Goal: Task Accomplishment & Management: Manage account settings

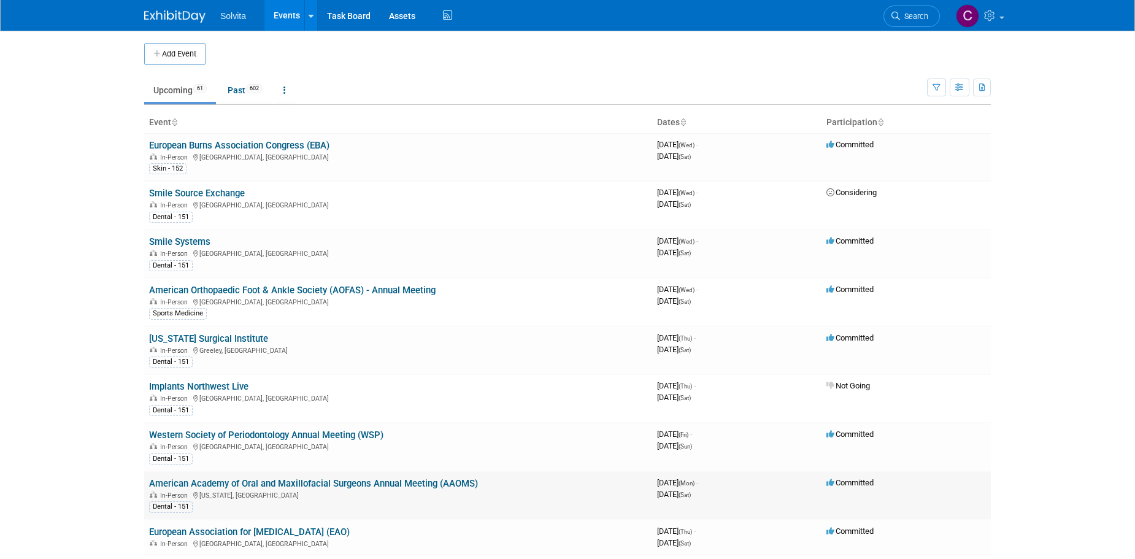
click at [390, 486] on link "American Academy of Oral and Maxillofacial Surgeons Annual Meeting (AAOMS)" at bounding box center [313, 483] width 329 height 11
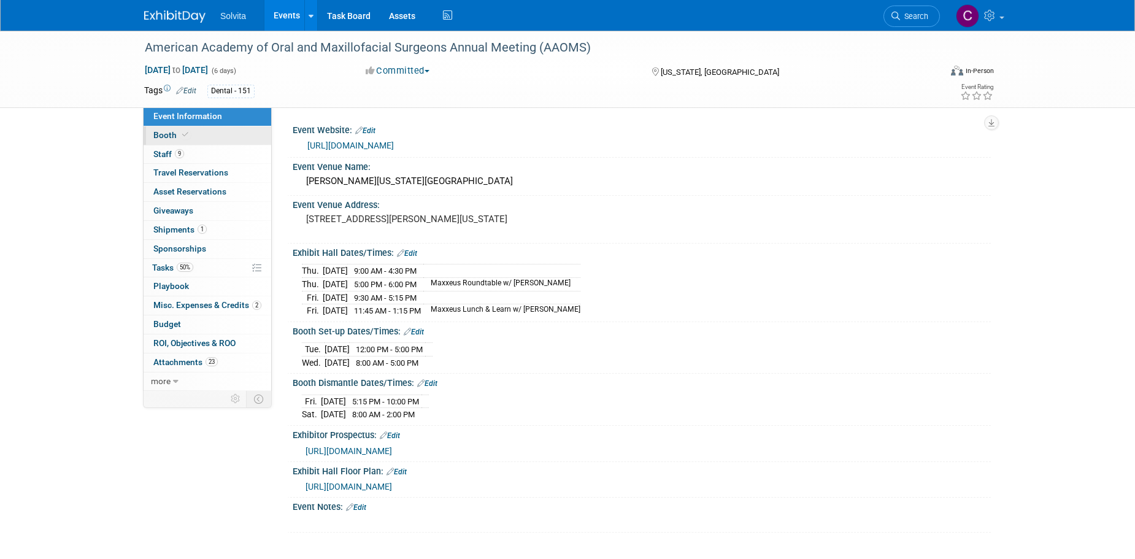
click at [166, 136] on span "Booth" at bounding box center [171, 135] width 37 height 10
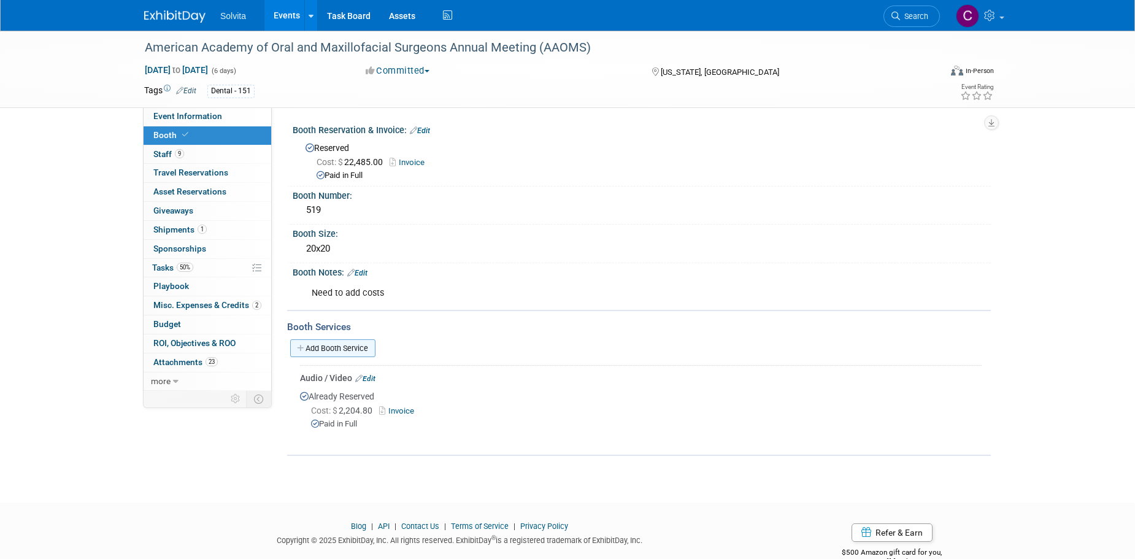
click at [363, 347] on link "Add Booth Service" at bounding box center [332, 348] width 85 height 18
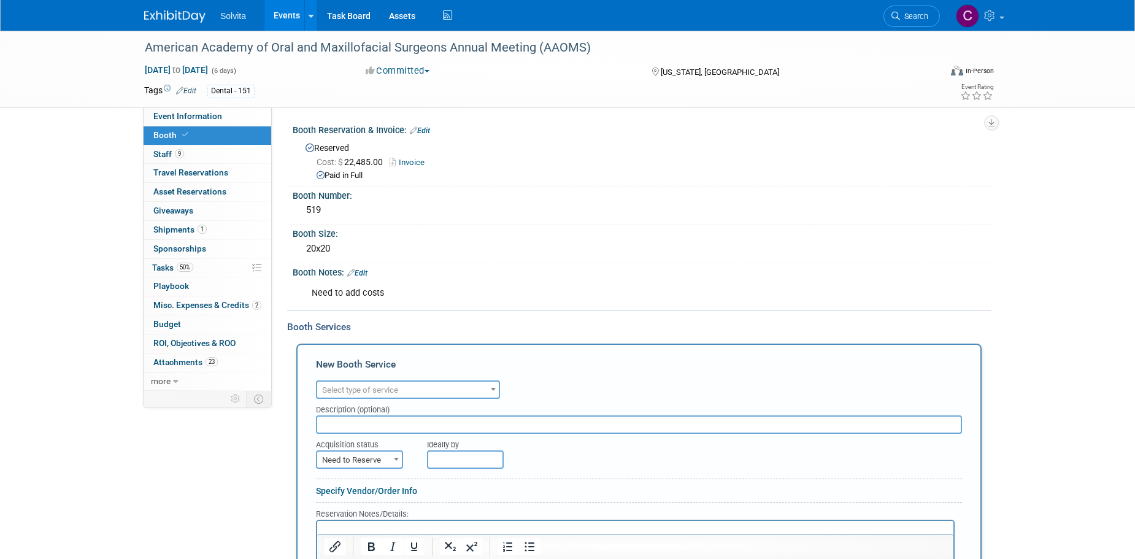
click at [454, 385] on span "Select type of service" at bounding box center [408, 390] width 182 height 17
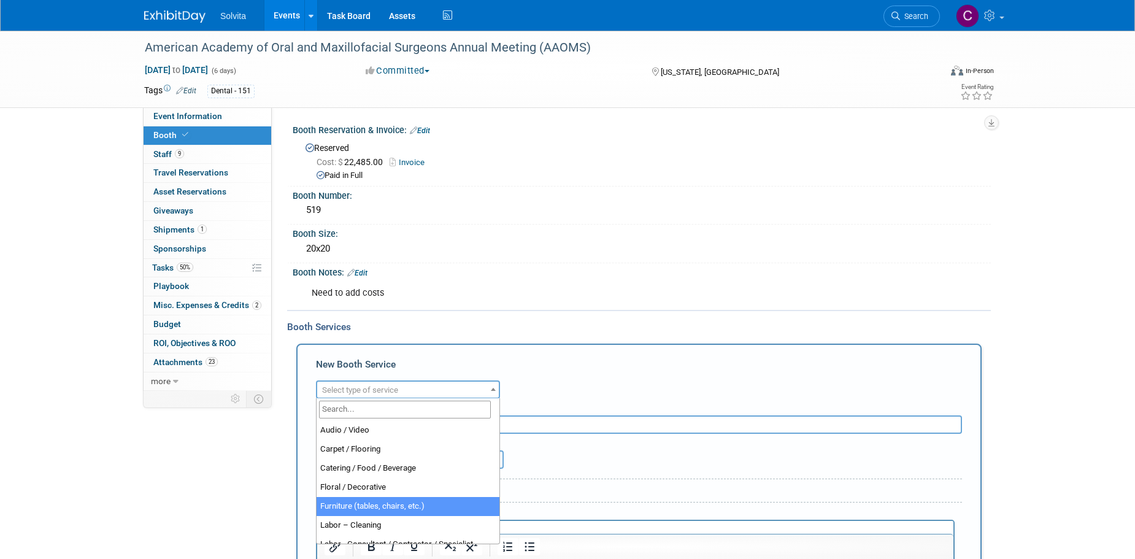
select select "6"
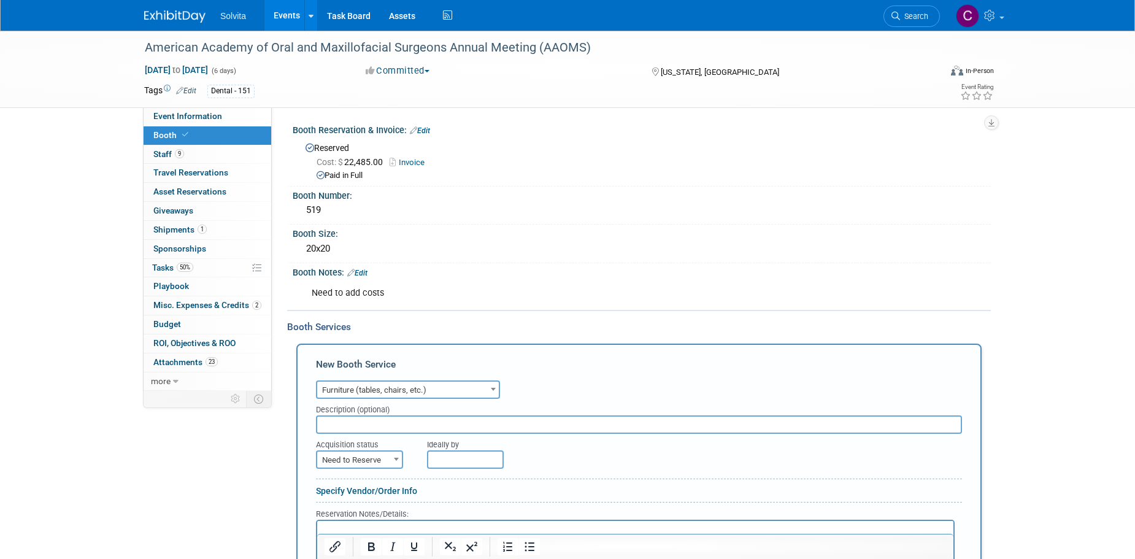
click at [390, 422] on input "text" at bounding box center [639, 424] width 646 height 18
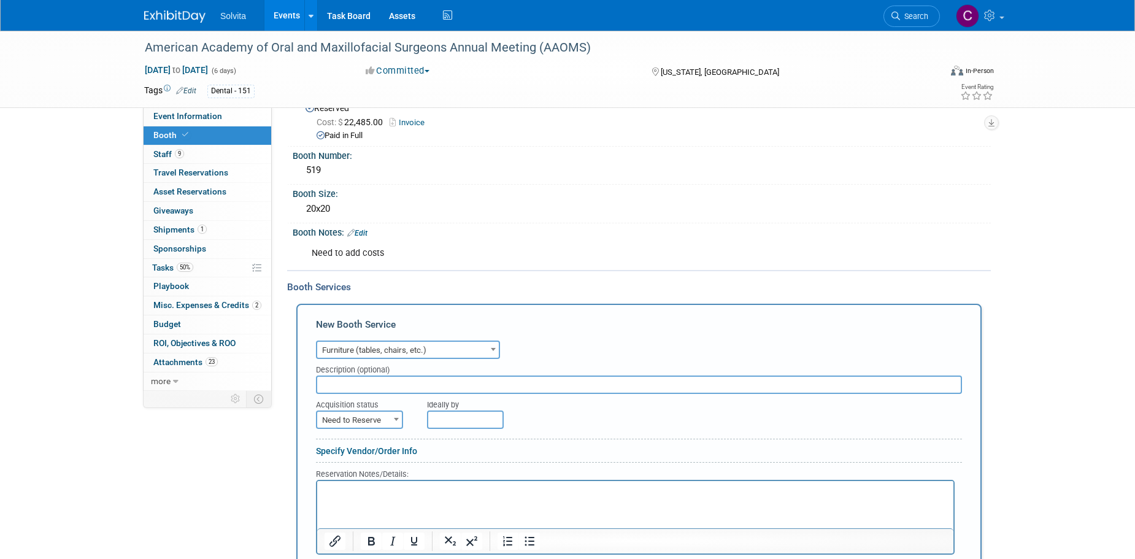
scroll to position [61, 0]
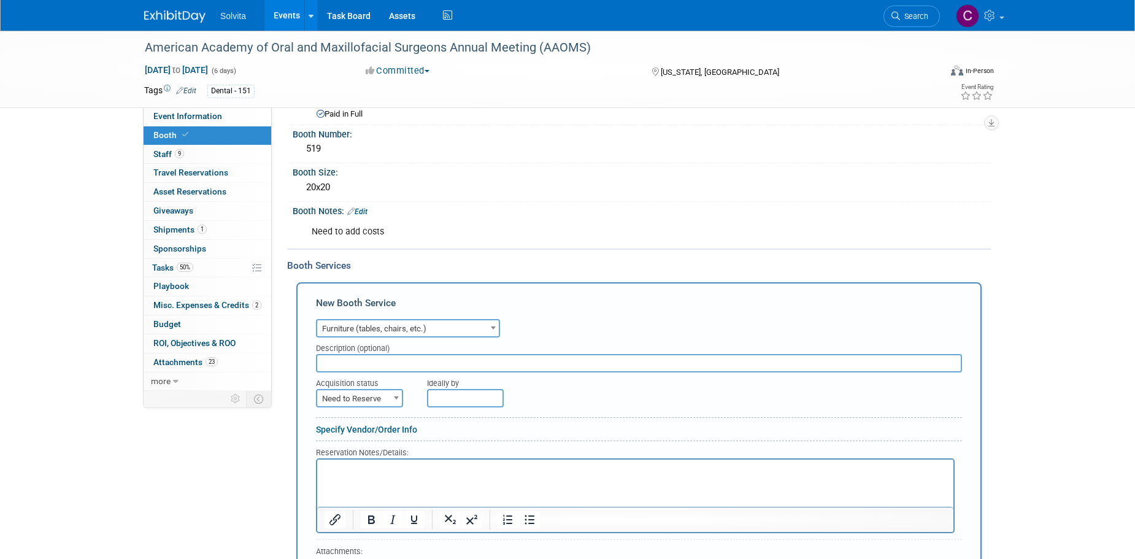
click at [394, 396] on b at bounding box center [396, 397] width 5 height 3
select select "2"
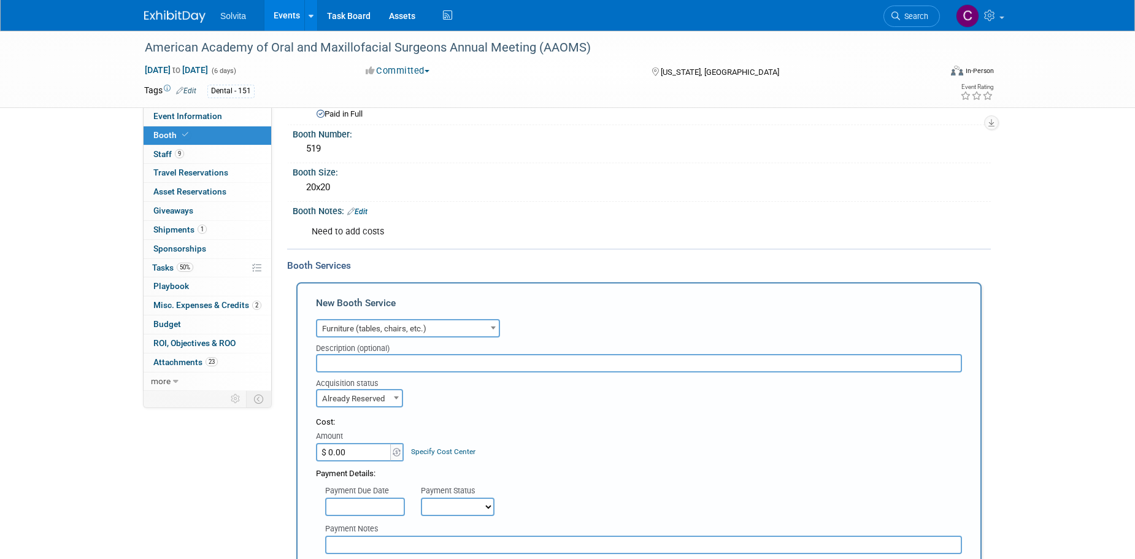
click at [365, 452] on input "$ 0.00" at bounding box center [354, 452] width 77 height 18
type input "$ 2,189.96"
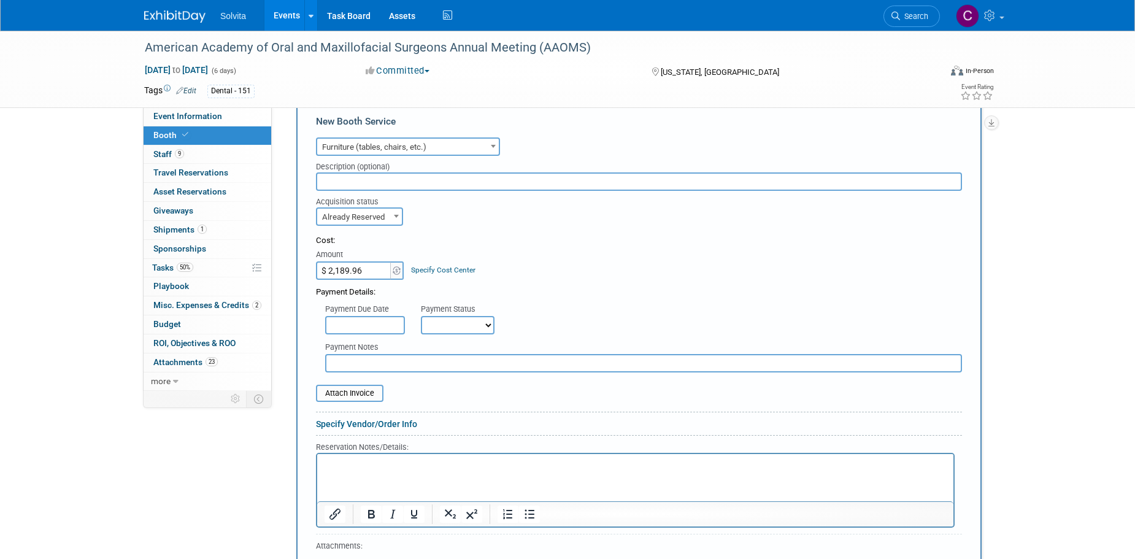
scroll to position [245, 0]
click at [454, 317] on select "Not Paid Yet Partially Paid Paid in Full" at bounding box center [458, 323] width 74 height 18
select select "1"
click at [421, 314] on select "Not Paid Yet Partially Paid Paid in Full" at bounding box center [458, 323] width 74 height 18
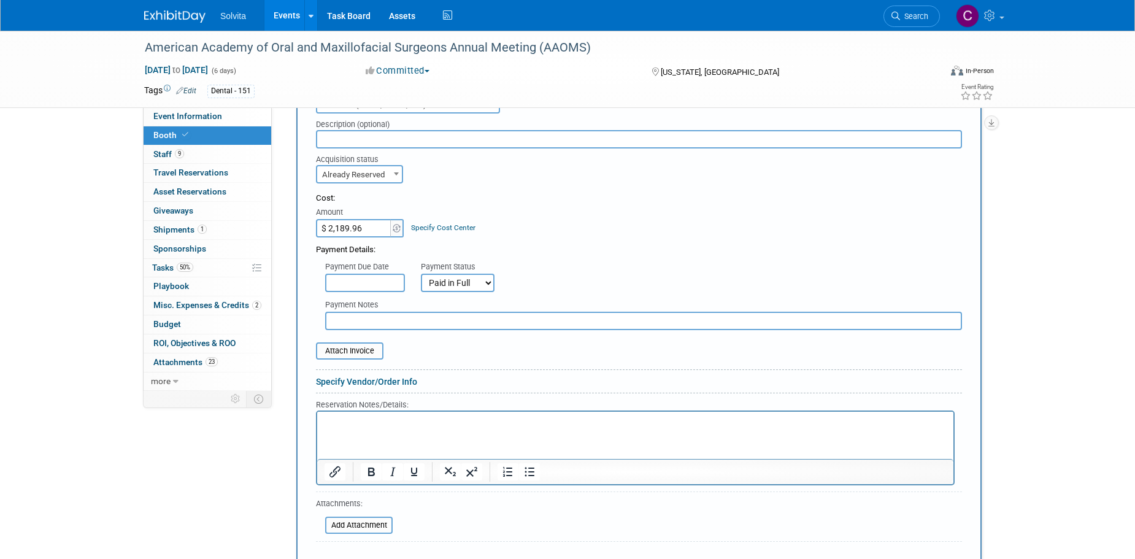
scroll to position [307, 0]
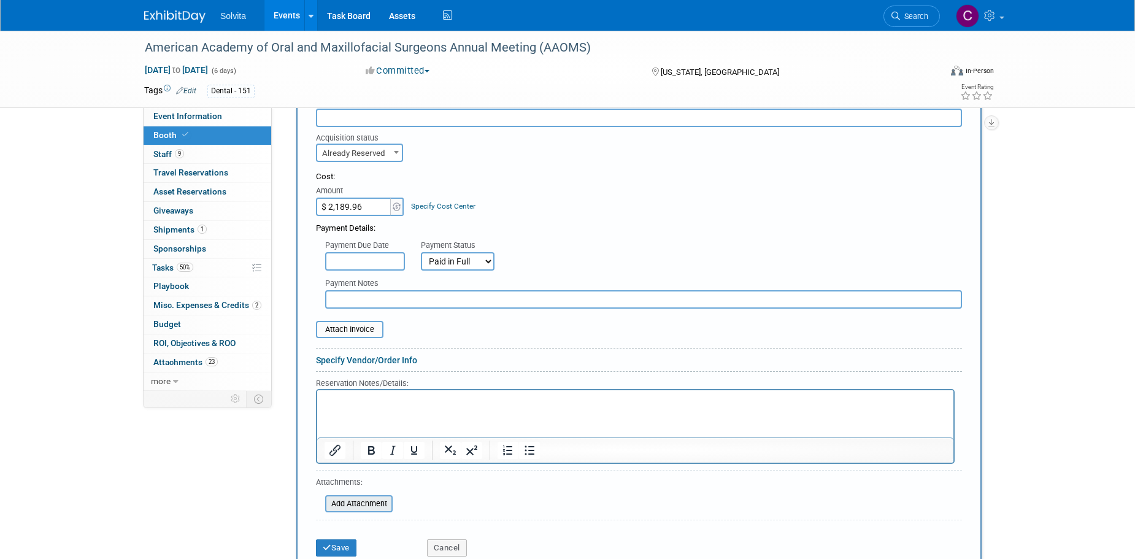
click at [357, 497] on input "file" at bounding box center [318, 503] width 146 height 15
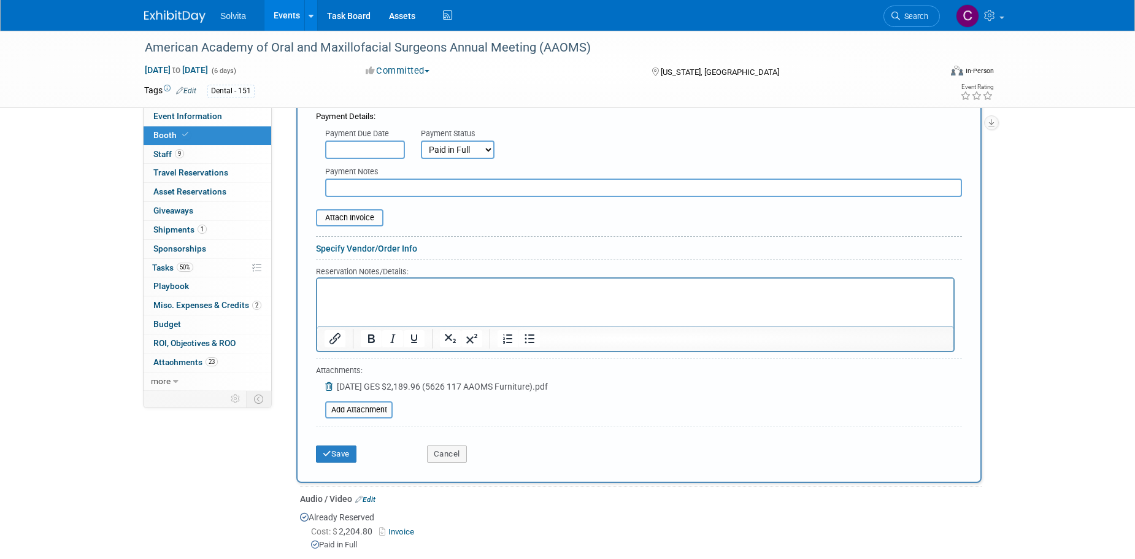
scroll to position [429, 0]
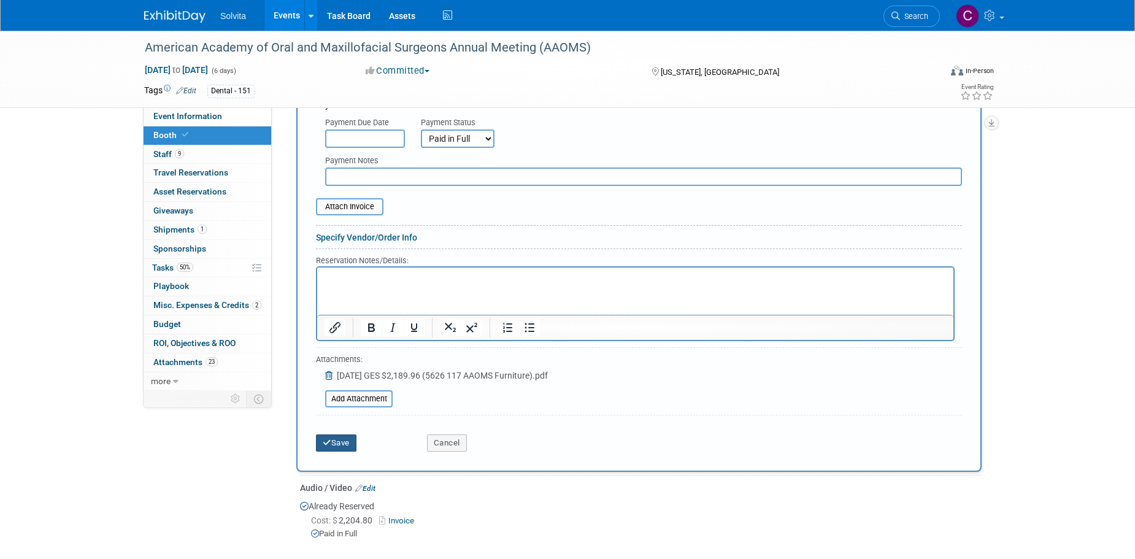
click at [346, 442] on button "Save" at bounding box center [336, 442] width 40 height 17
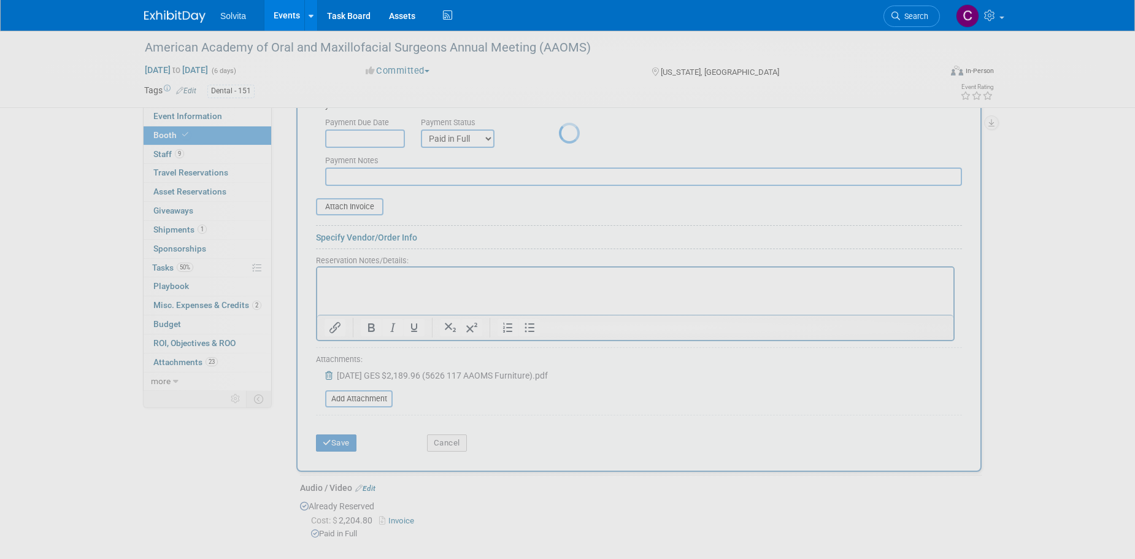
scroll to position [136, 0]
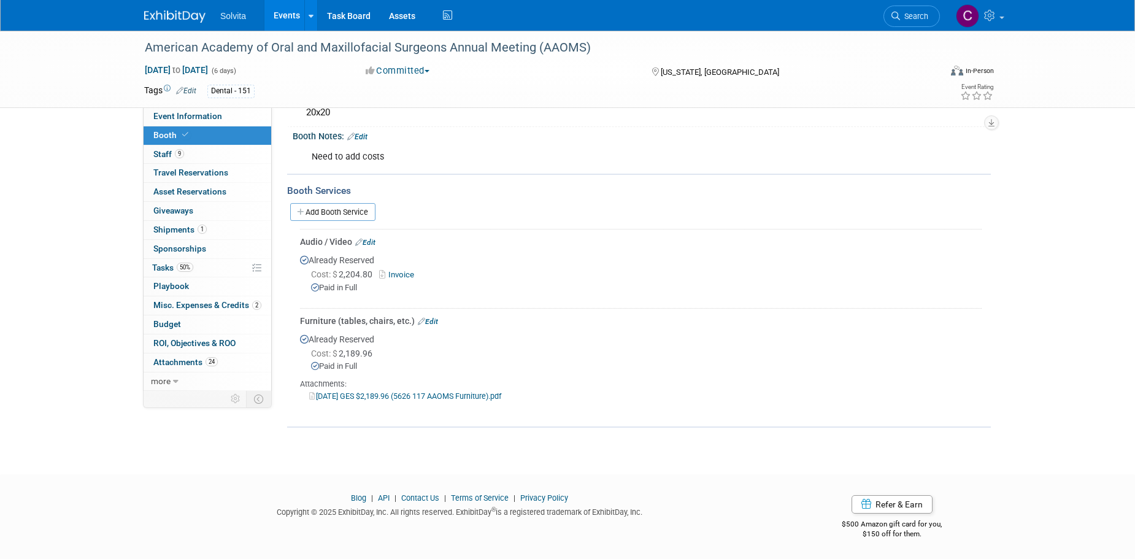
drag, startPoint x: 290, startPoint y: 14, endPoint x: 295, endPoint y: 26, distance: 13.5
click at [290, 14] on link "Events" at bounding box center [286, 15] width 45 height 31
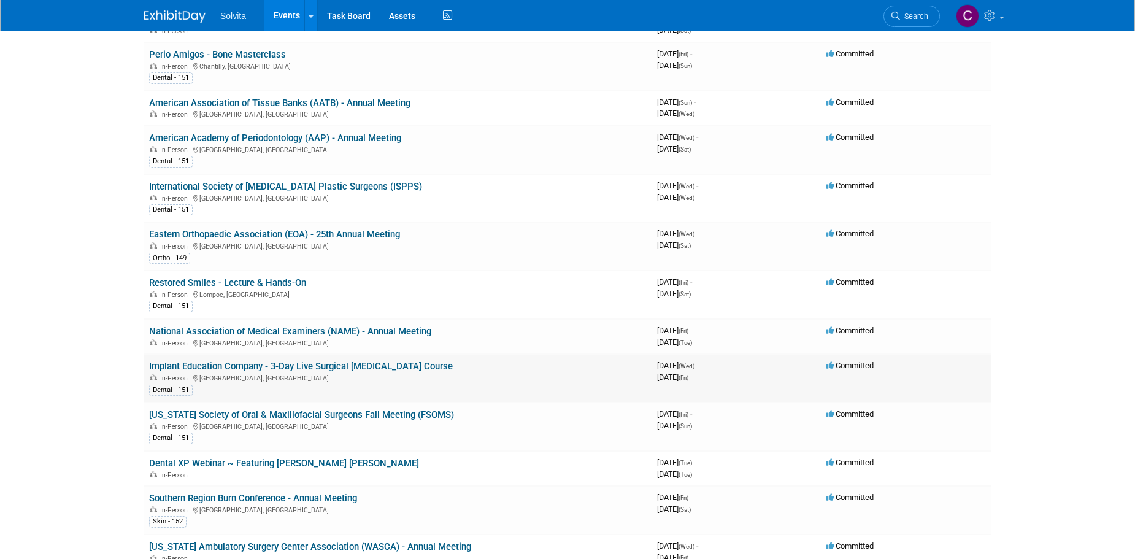
scroll to position [859, 0]
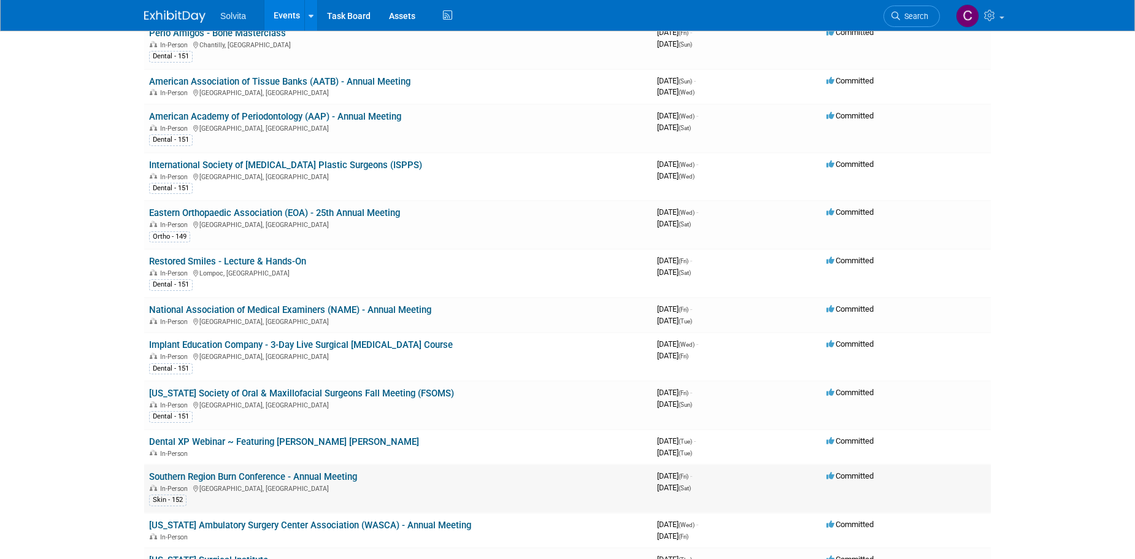
click at [345, 474] on link "Southern Region Burn Conference - Annual Meeting" at bounding box center [253, 476] width 208 height 11
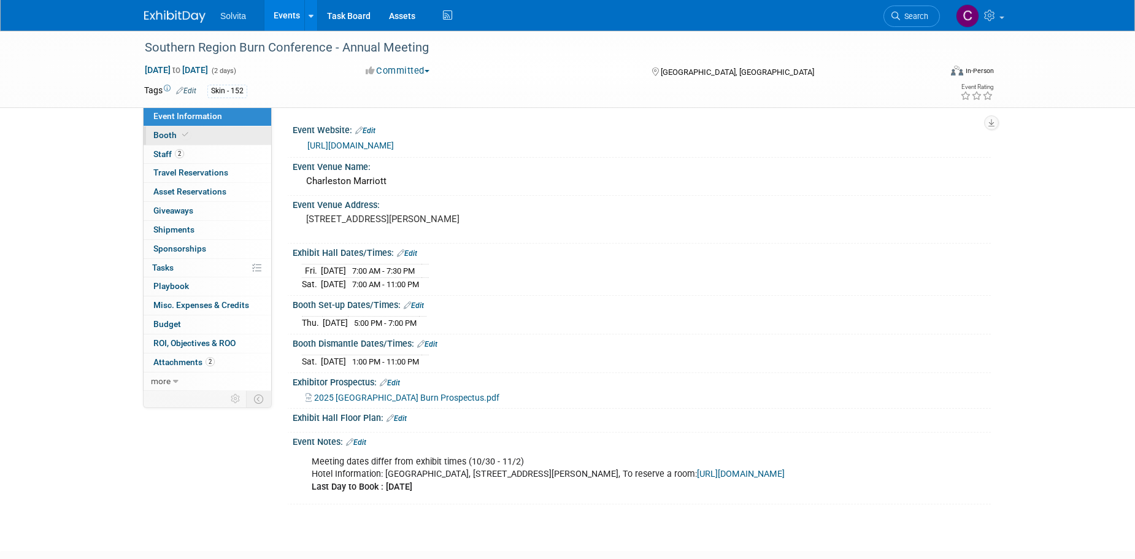
click at [160, 134] on span "Booth" at bounding box center [171, 135] width 37 height 10
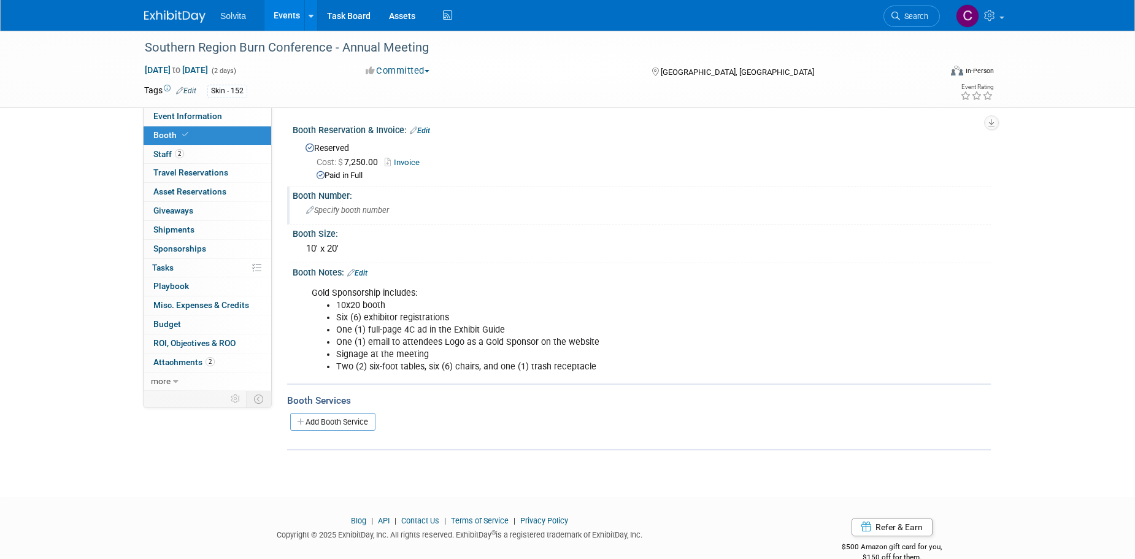
click at [337, 208] on span "Specify booth number" at bounding box center [347, 210] width 83 height 9
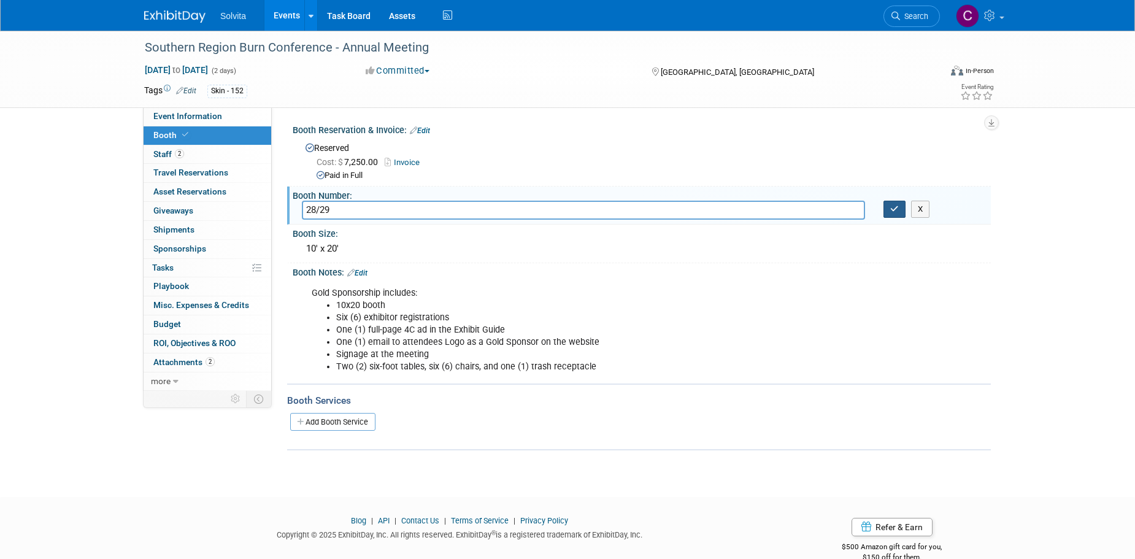
type input "28/29"
click at [890, 210] on button "button" at bounding box center [895, 209] width 22 height 17
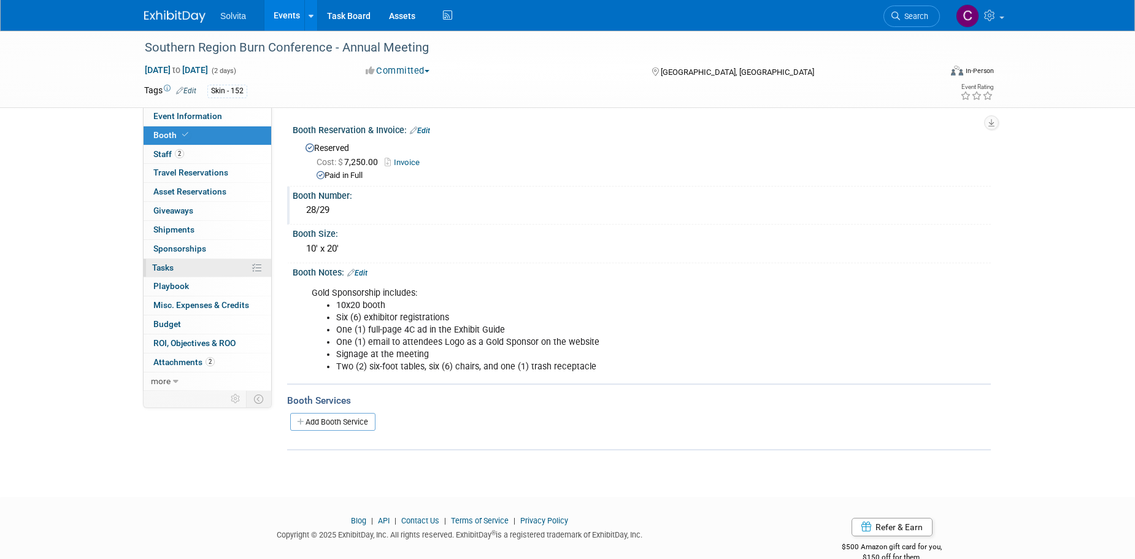
click at [172, 263] on span "Tasks 0%" at bounding box center [162, 268] width 21 height 10
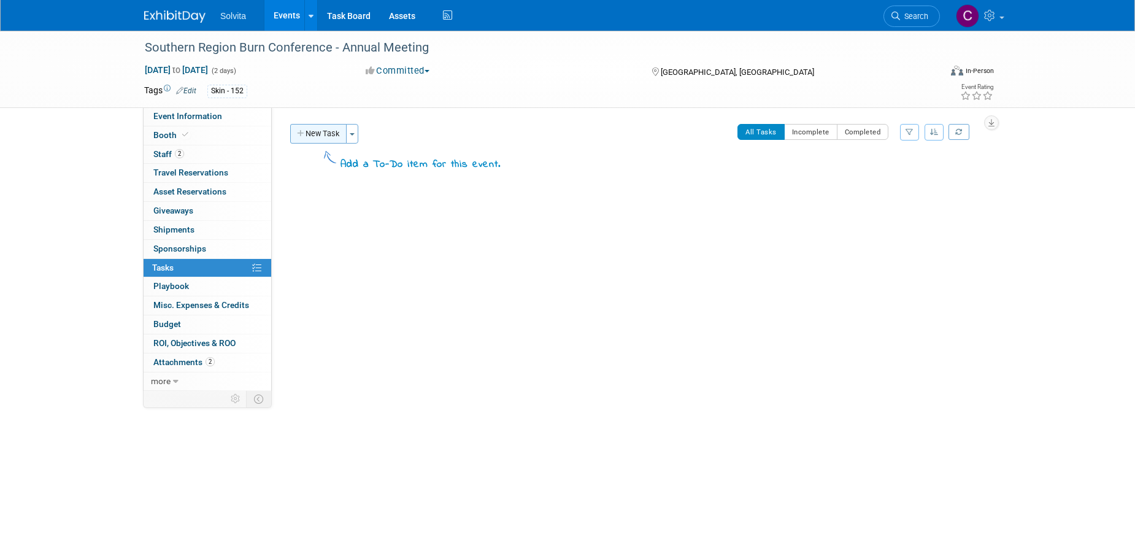
click at [319, 138] on button "New Task" at bounding box center [318, 134] width 56 height 20
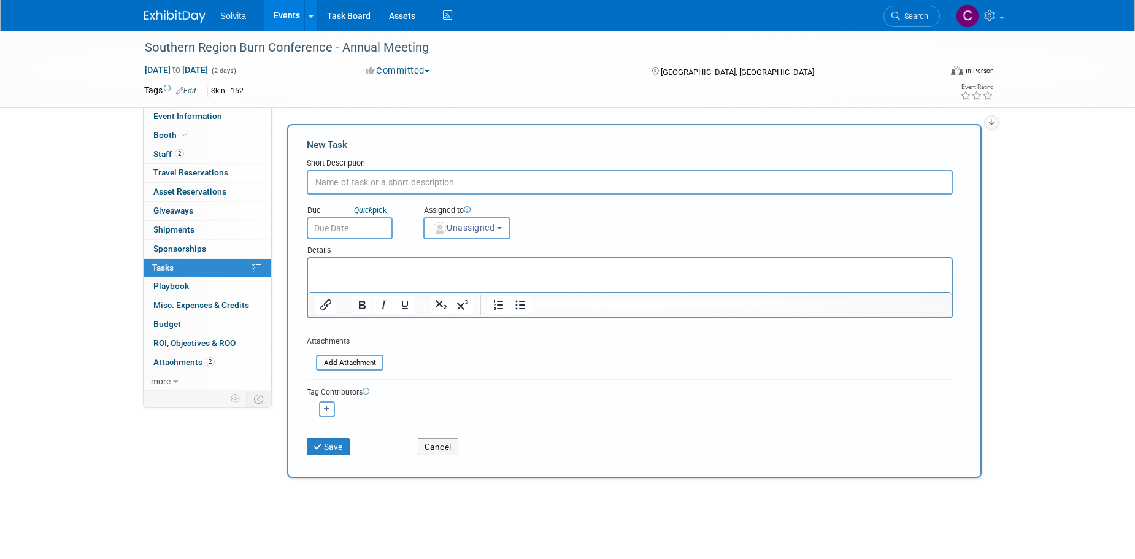
click at [351, 182] on input "text" at bounding box center [630, 182] width 646 height 25
type input "N"
type input "Needed by SRB"
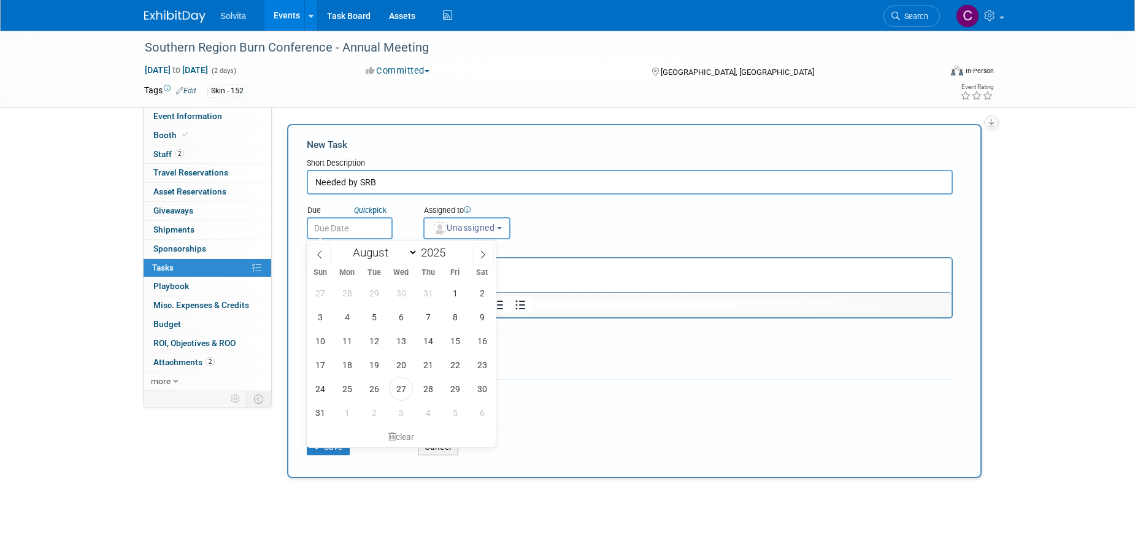
click at [339, 226] on input "text" at bounding box center [350, 228] width 86 height 22
click at [490, 248] on span at bounding box center [483, 254] width 22 height 21
select select "8"
click at [375, 339] on span "16" at bounding box center [374, 341] width 24 height 24
type input "Sep 16, 2025"
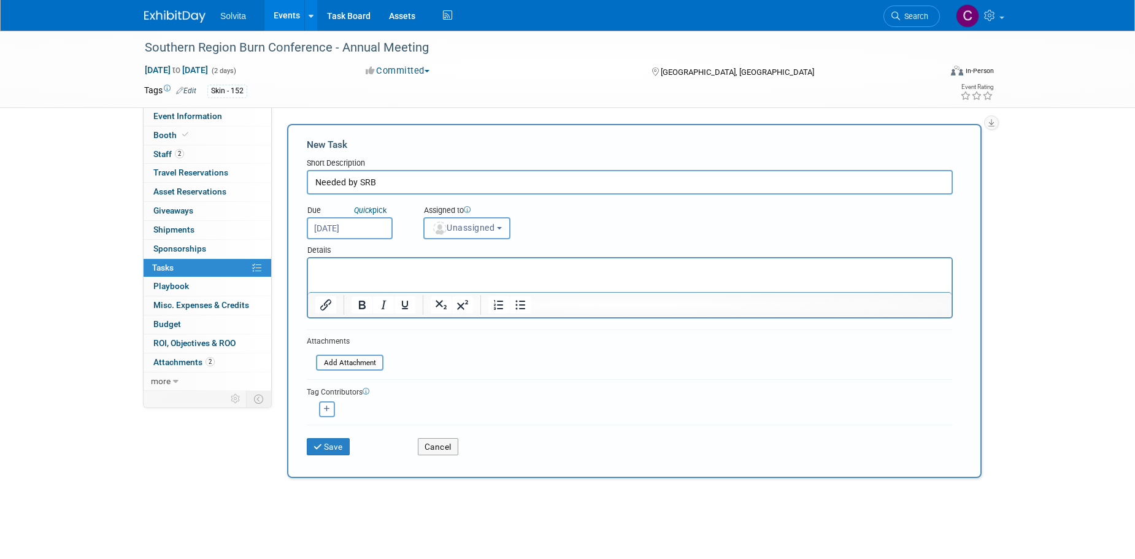
click at [488, 227] on span "Unassigned" at bounding box center [463, 228] width 63 height 10
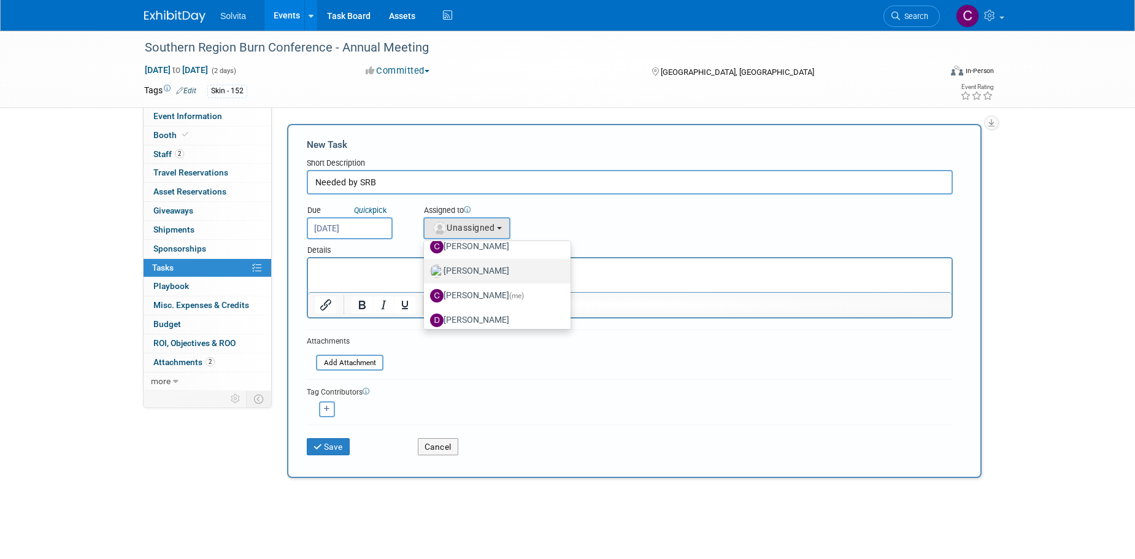
click at [483, 269] on label "Celeste Bombick" at bounding box center [494, 271] width 128 height 20
click at [426, 269] on input "Celeste Bombick" at bounding box center [422, 270] width 8 height 8
select select "8f133320-8e3e-446a-aaca-70e7e6edb290"
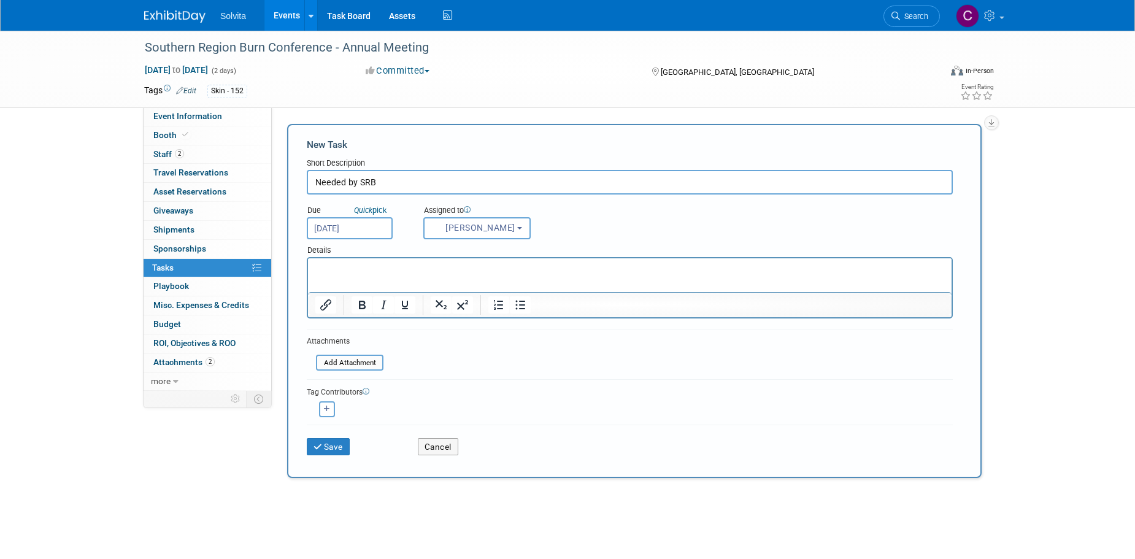
click at [371, 266] on p "Rich Text Area. Press ALT-0 for help." at bounding box center [629, 269] width 629 height 12
click at [495, 275] on html at bounding box center [630, 266] width 644 height 17
click at [496, 271] on p "Rich Text Area. Press ALT-0 for help." at bounding box center [629, 269] width 629 height 12
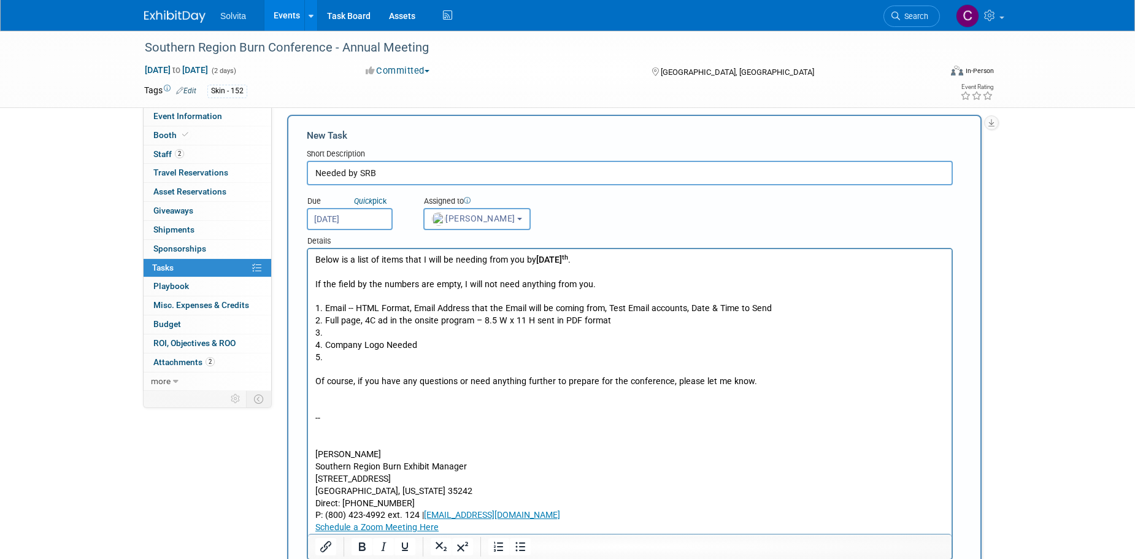
click at [386, 447] on p "Rich Text Area. Press ALT-0 for help." at bounding box center [629, 442] width 629 height 12
drag, startPoint x: 385, startPoint y: 447, endPoint x: 327, endPoint y: 396, distance: 76.9
click at [327, 396] on body "Below is a list of items that I will be needing from you by September 17 th . I…" at bounding box center [630, 394] width 631 height 280
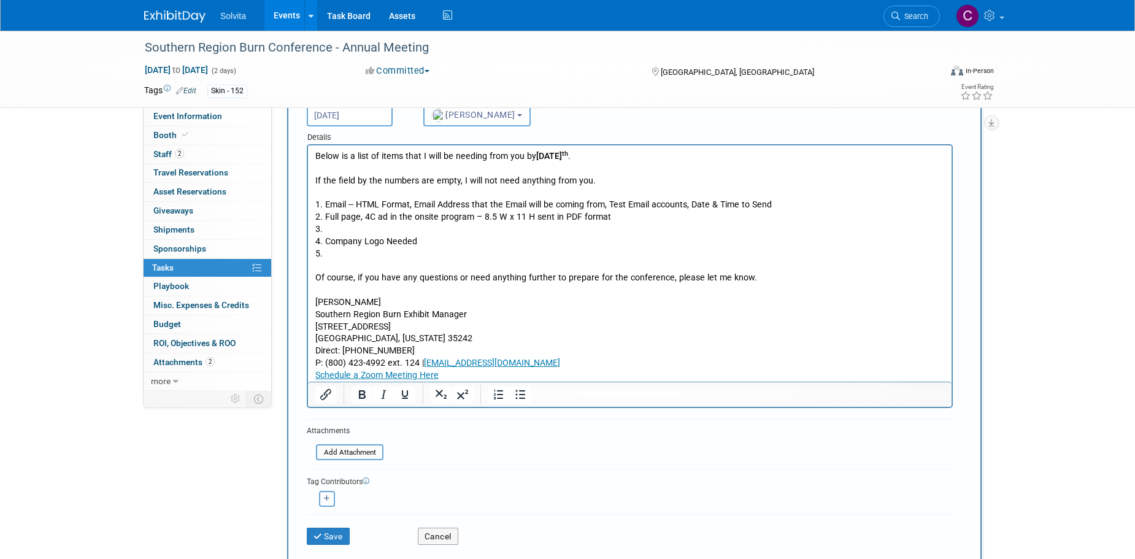
scroll to position [123, 0]
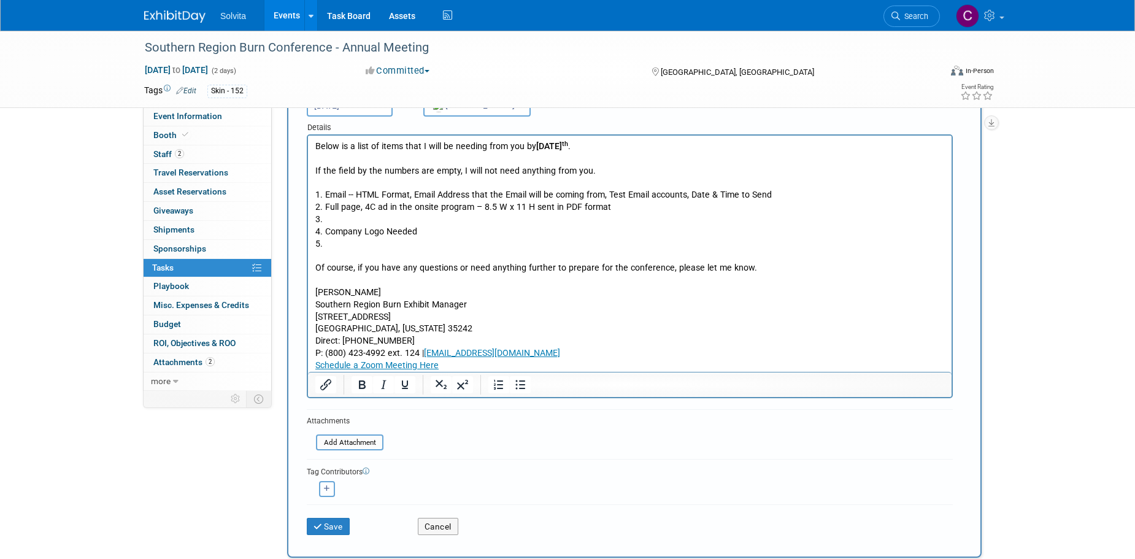
click at [327, 489] on icon "button" at bounding box center [327, 488] width 6 height 7
select select
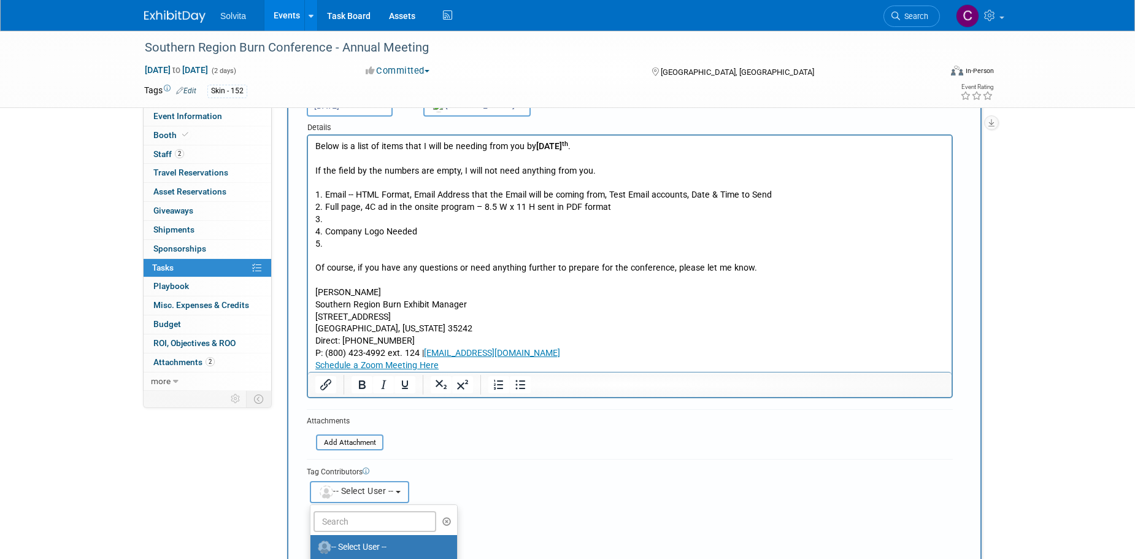
click at [362, 489] on span "-- Select User --" at bounding box center [355, 491] width 75 height 10
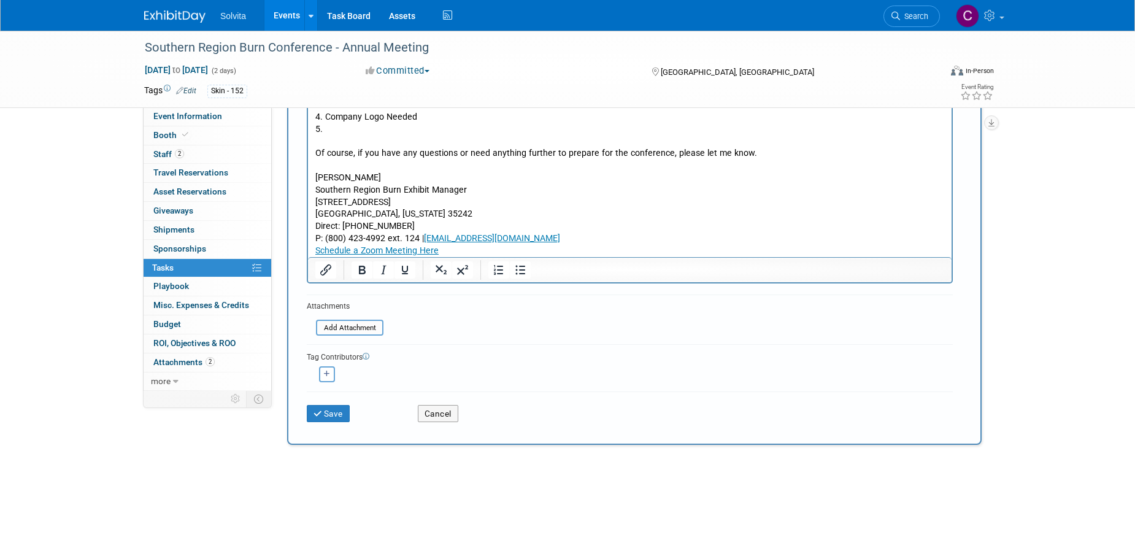
scroll to position [245, 0]
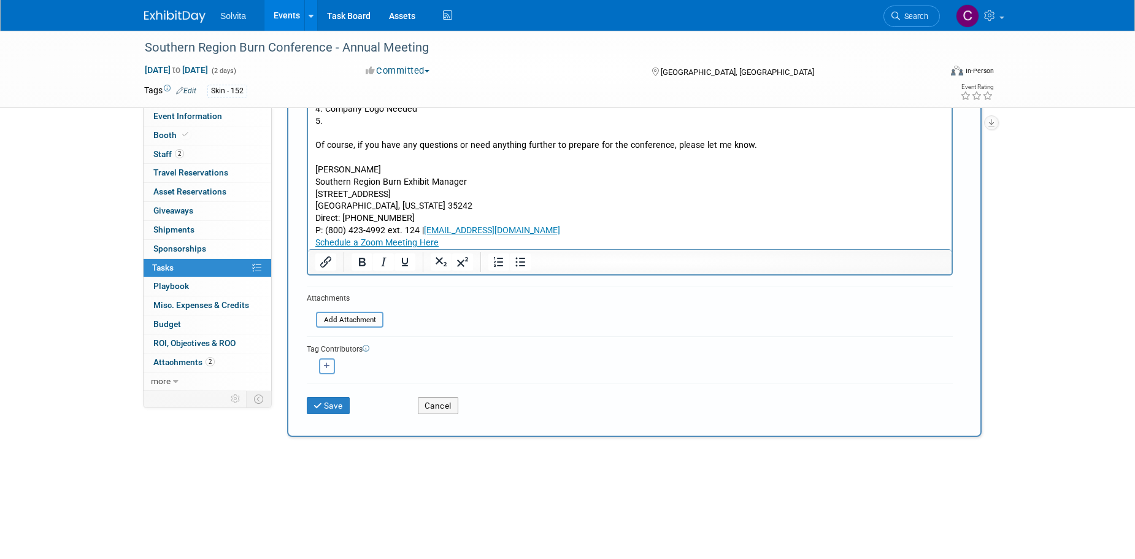
click at [325, 363] on icon "button" at bounding box center [327, 366] width 6 height 7
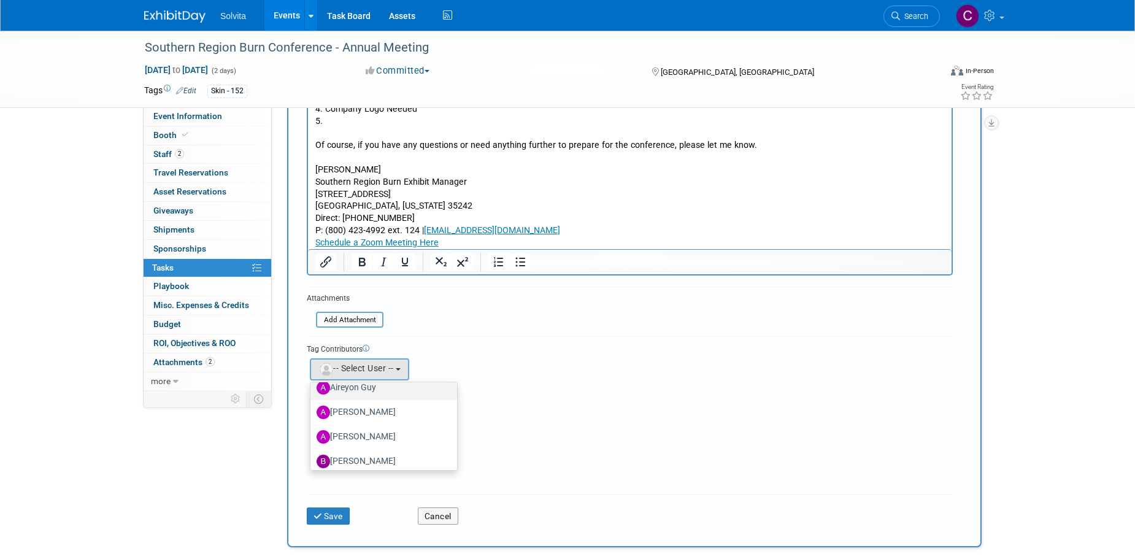
scroll to position [184, 0]
click at [360, 435] on label "Cindy Miller (me)" at bounding box center [381, 437] width 128 height 20
click at [312, 435] on input "Cindy Miller (me)" at bounding box center [308, 435] width 8 height 8
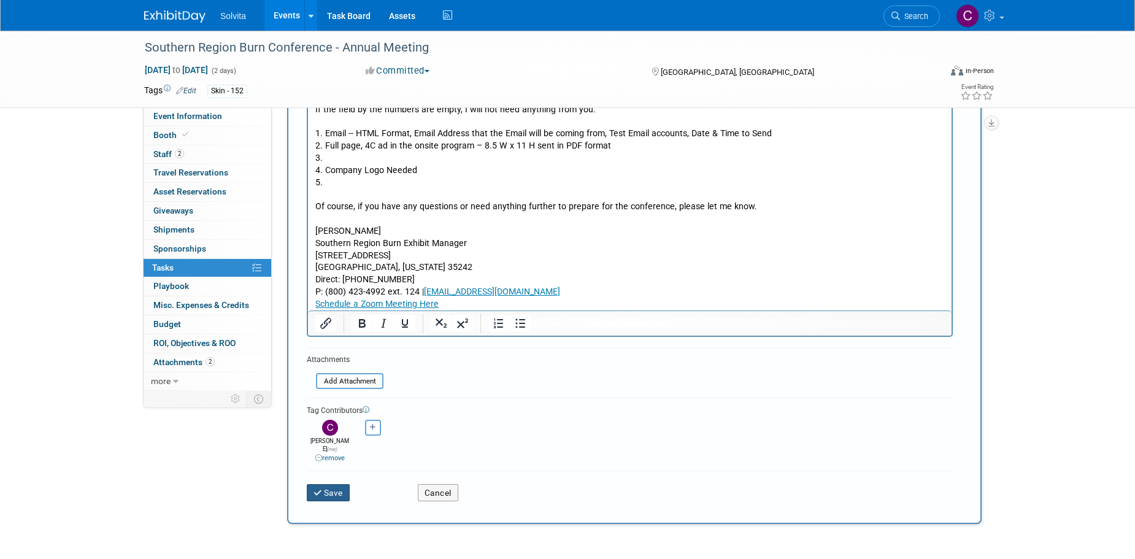
click at [331, 485] on button "Save" at bounding box center [328, 492] width 43 height 17
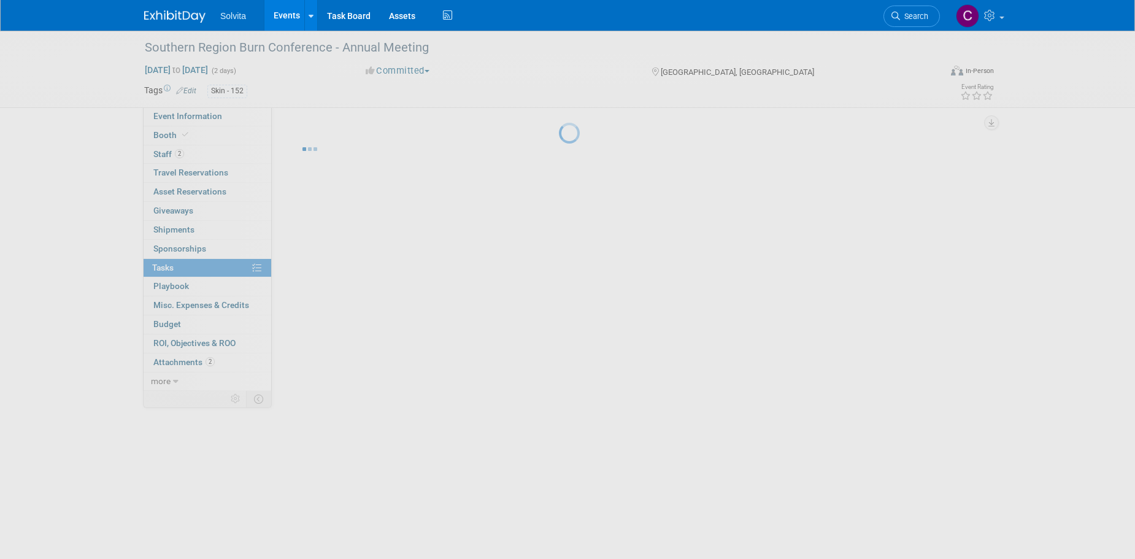
scroll to position [0, 0]
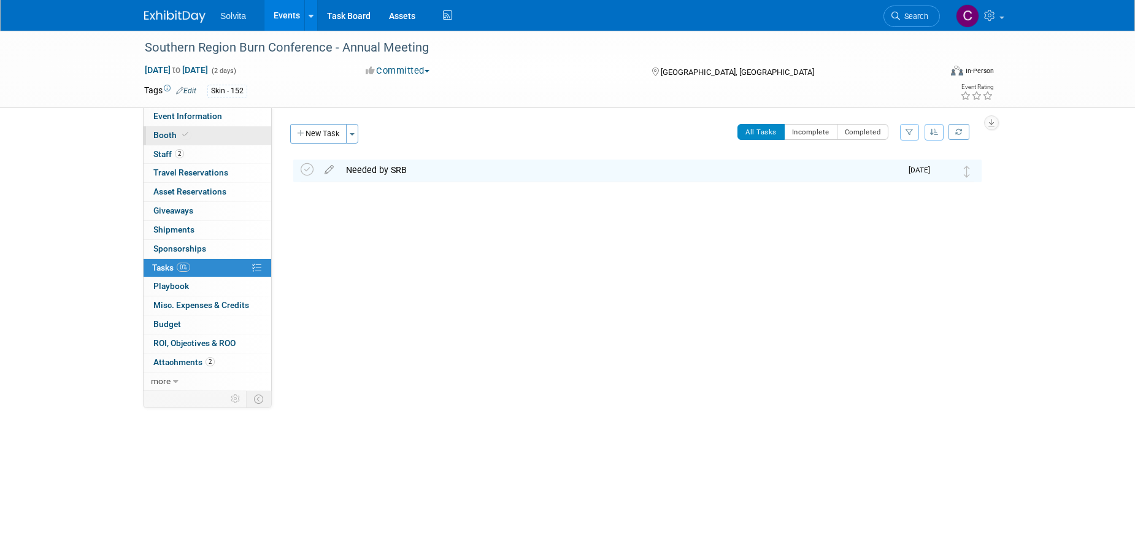
click at [162, 132] on span "Booth" at bounding box center [171, 135] width 37 height 10
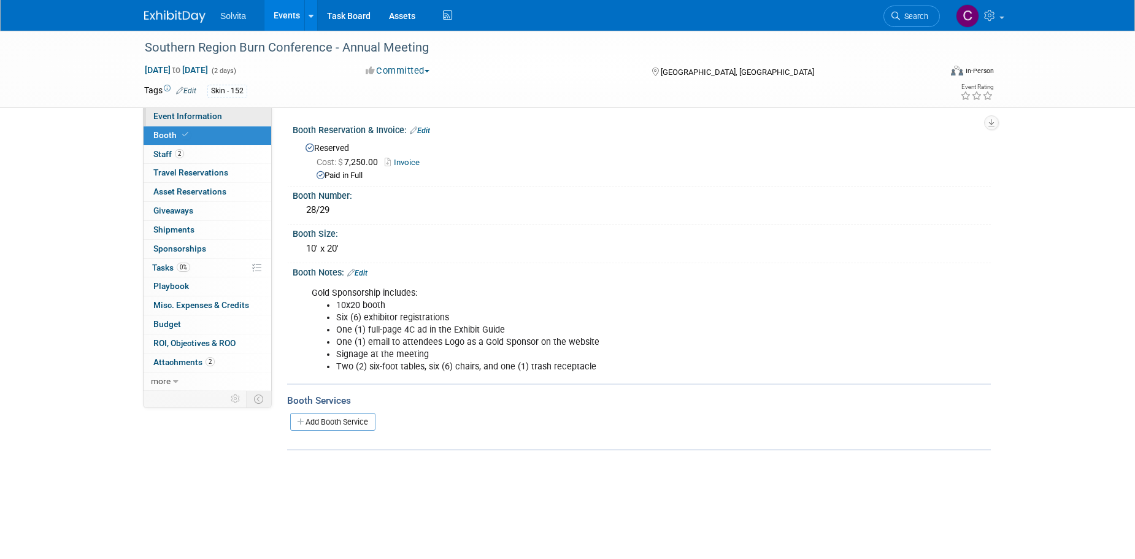
click at [213, 113] on span "Event Information" at bounding box center [187, 116] width 69 height 10
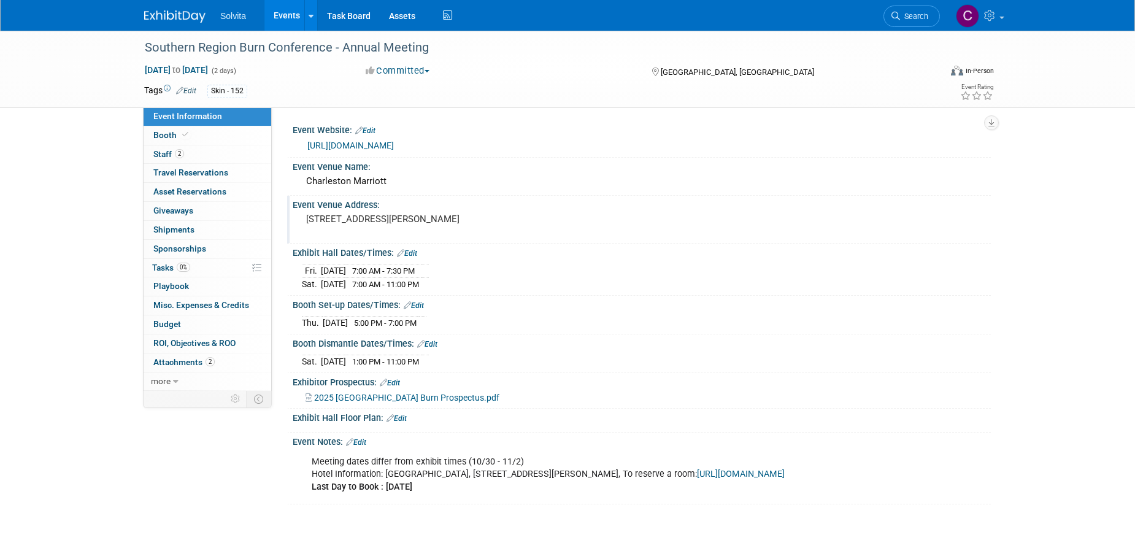
click at [396, 220] on pre "170 Lockwood Dr, Charleston, SC 29403" at bounding box center [438, 219] width 264 height 11
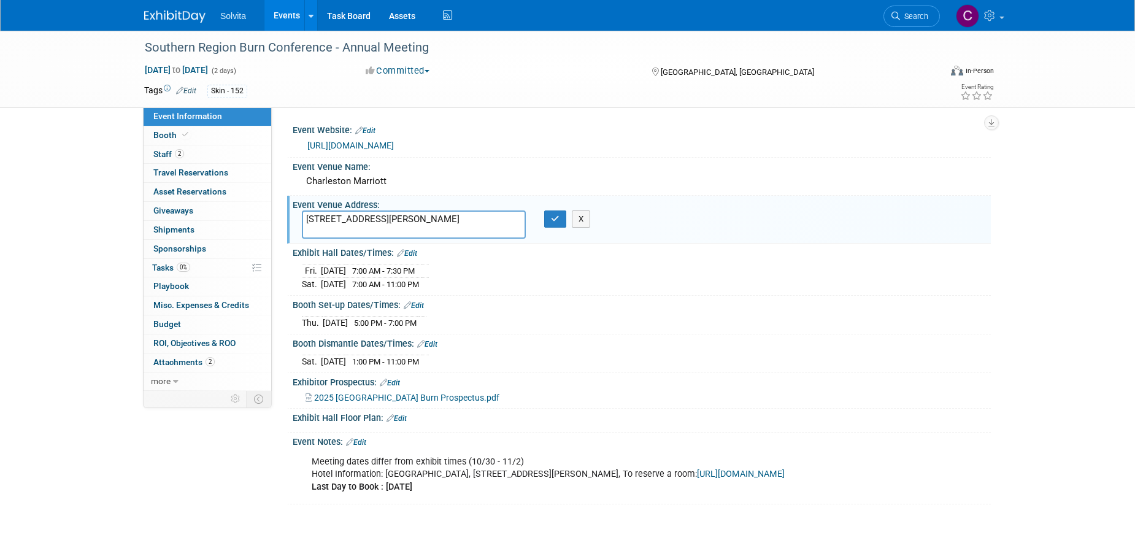
click at [383, 220] on textarea "170 Lockwood Dr, Charleston, SC 29403" at bounding box center [414, 224] width 224 height 28
type textarea "170 Lockwood Dr Charleston, SC 29403"
click at [562, 221] on button "button" at bounding box center [555, 218] width 22 height 17
